Goal: Task Accomplishment & Management: Manage account settings

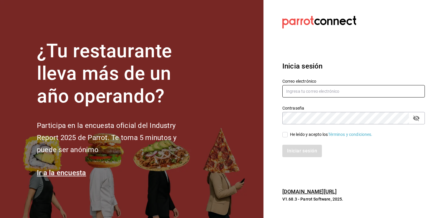
click at [313, 88] on input "text" at bounding box center [353, 91] width 143 height 12
click at [314, 88] on input "text" at bounding box center [353, 91] width 143 height 12
type input "[EMAIL_ADDRESS][DOMAIN_NAME]"
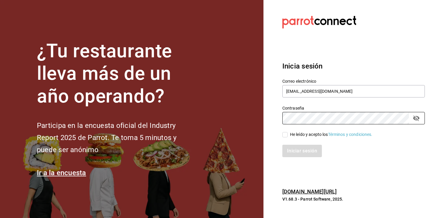
click at [284, 132] on input "He leído y acepto los Términos y condiciones." at bounding box center [284, 134] width 5 height 5
checkbox input "true"
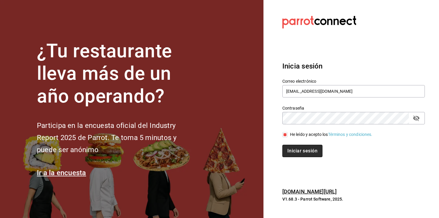
click at [300, 147] on button "Iniciar sesión" at bounding box center [302, 151] width 40 height 12
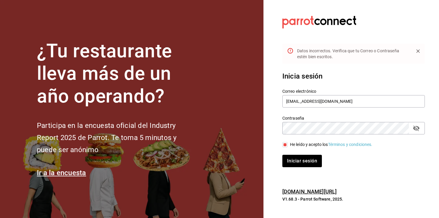
click at [418, 127] on icon "passwordField" at bounding box center [416, 128] width 7 height 7
click at [282, 155] on button "Iniciar sesión" at bounding box center [302, 161] width 40 height 12
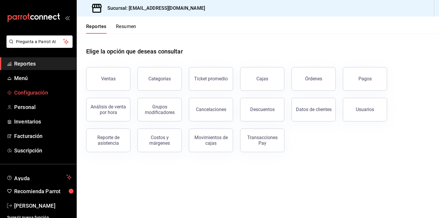
click at [43, 94] on span "Configuración" at bounding box center [43, 93] width 58 height 8
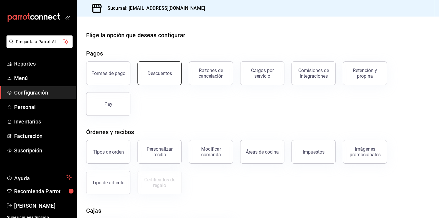
click at [171, 71] on div "Descuentos" at bounding box center [160, 74] width 24 height 6
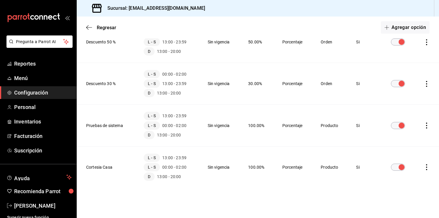
scroll to position [169, 0]
click at [68, 18] on div "mailbox folders" at bounding box center [38, 17] width 76 height 35
click at [65, 18] on icon "open_drawer_menu" at bounding box center [67, 17] width 5 height 5
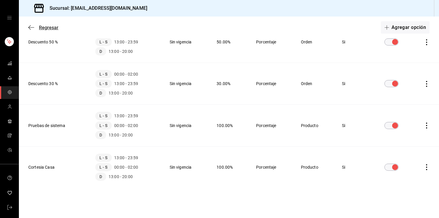
click at [30, 27] on icon "button" at bounding box center [31, 27] width 6 height 5
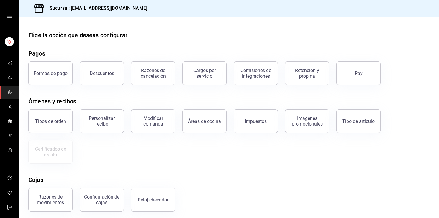
click at [9, 17] on icon "open drawer" at bounding box center [9, 17] width 5 height 5
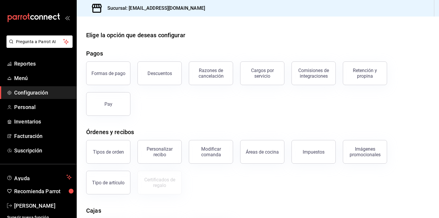
click at [26, 94] on span "Configuración" at bounding box center [43, 93] width 58 height 8
click at [16, 89] on span "Configuración" at bounding box center [43, 93] width 58 height 8
click at [68, 16] on div "mailbox folders" at bounding box center [38, 17] width 76 height 35
click at [161, 71] on div "Descuentos" at bounding box center [160, 74] width 24 height 6
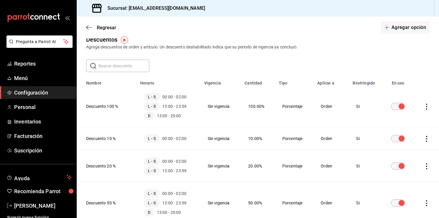
scroll to position [7, 0]
click at [175, 132] on td "L - S 00:00 - 02:00" at bounding box center [169, 139] width 64 height 23
